Goal: Task Accomplishment & Management: Manage account settings

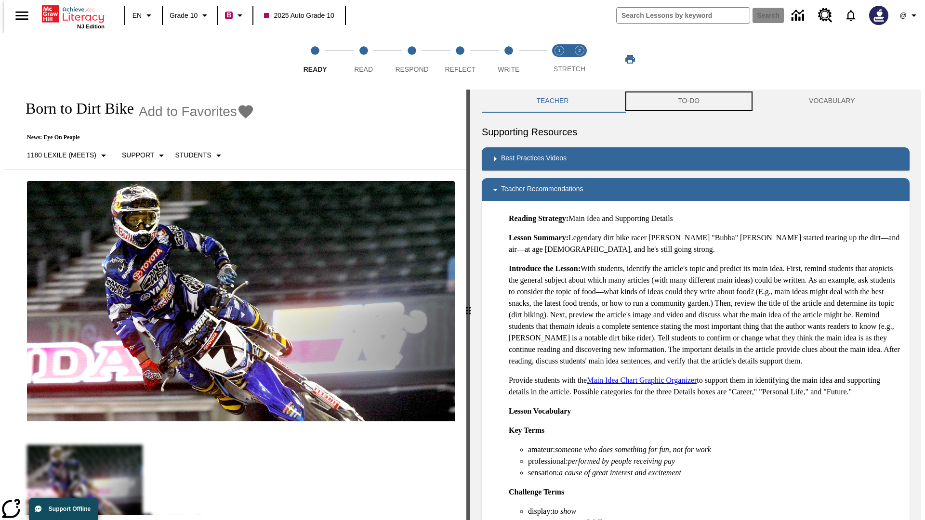
click at [689, 101] on button "TO-DO" at bounding box center [688, 101] width 131 height 23
